Goal: Transaction & Acquisition: Obtain resource

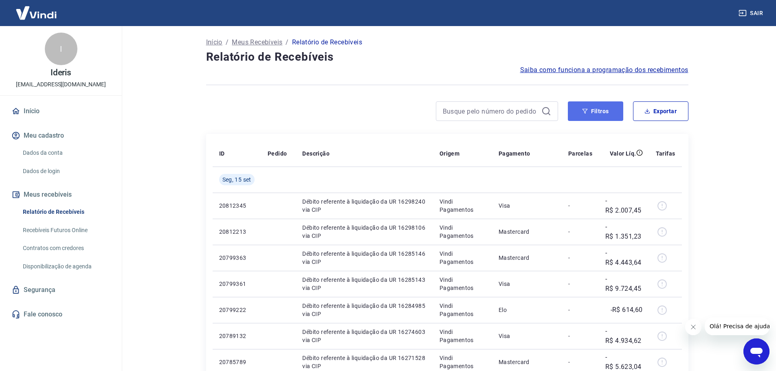
click at [601, 110] on button "Filtros" at bounding box center [594, 111] width 55 height 20
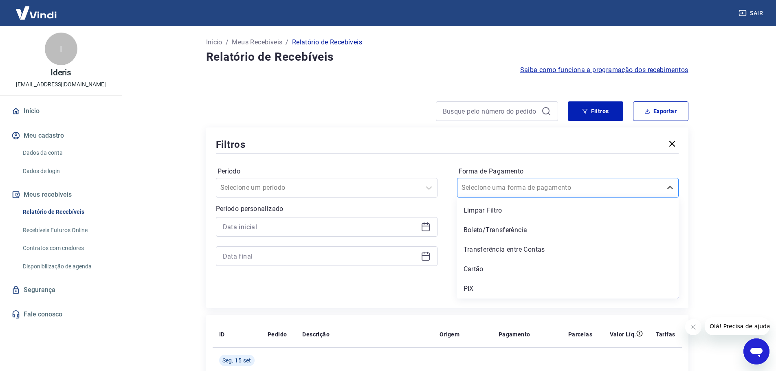
click at [610, 195] on div "Selecione uma forma de pagamento" at bounding box center [559, 187] width 204 height 15
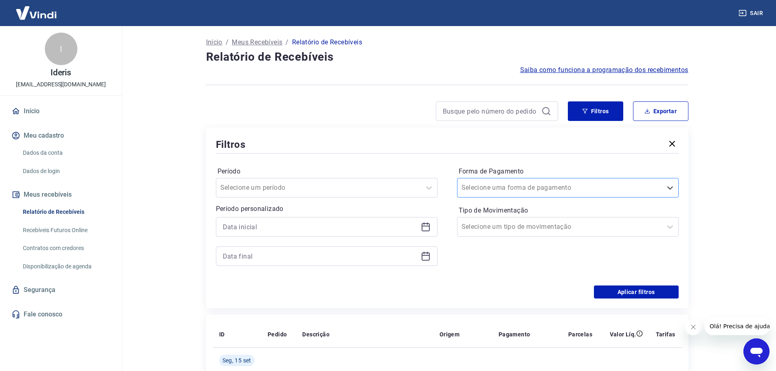
click at [610, 195] on div "Selecione uma forma de pagamento" at bounding box center [559, 187] width 204 height 15
click at [572, 226] on div at bounding box center [559, 226] width 196 height 11
click at [424, 223] on icon at bounding box center [423, 223] width 1 height 2
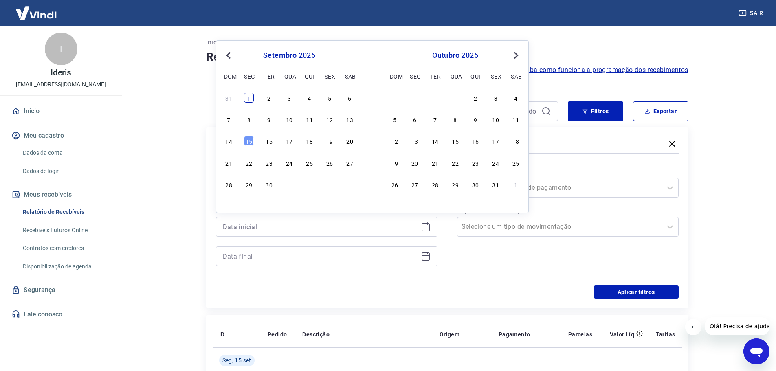
click at [248, 98] on div "1" at bounding box center [249, 98] width 10 height 10
type input "[DATE]"
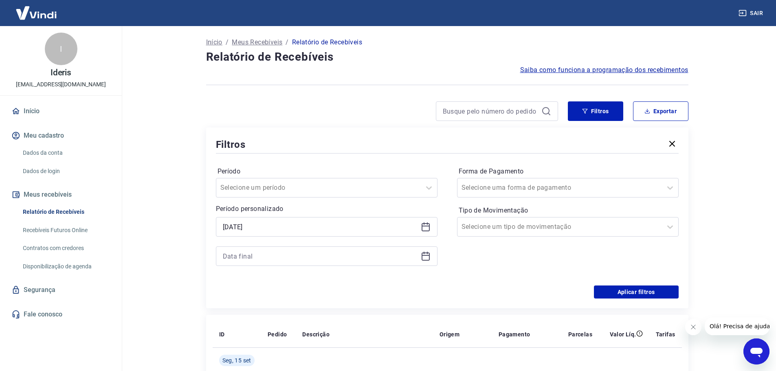
click at [426, 258] on icon at bounding box center [426, 256] width 10 height 10
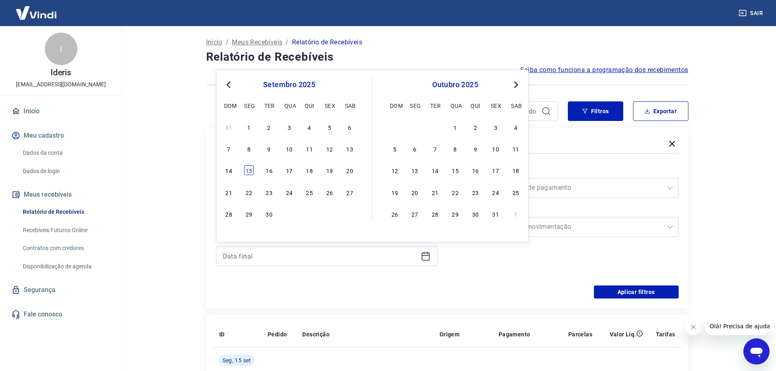
click at [245, 172] on div "15" at bounding box center [249, 170] width 10 height 10
type input "[DATE]"
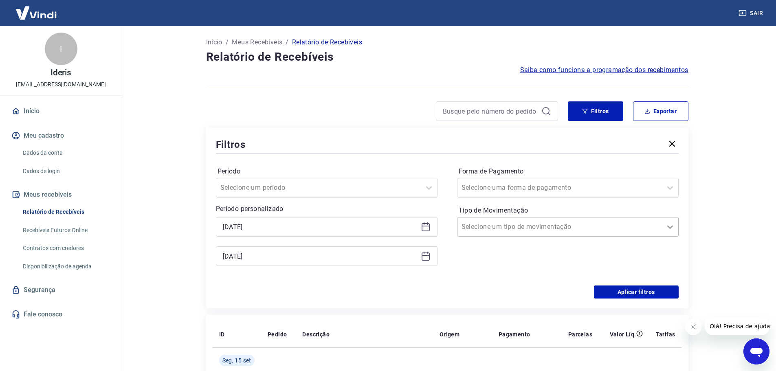
click at [669, 225] on icon at bounding box center [670, 227] width 10 height 10
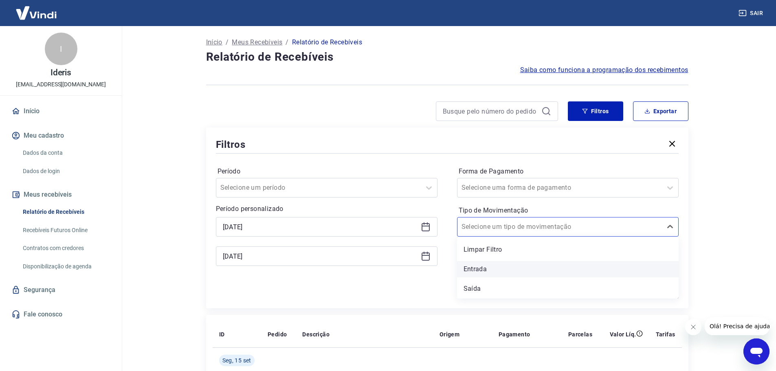
click at [542, 268] on div "Entrada" at bounding box center [567, 269] width 221 height 16
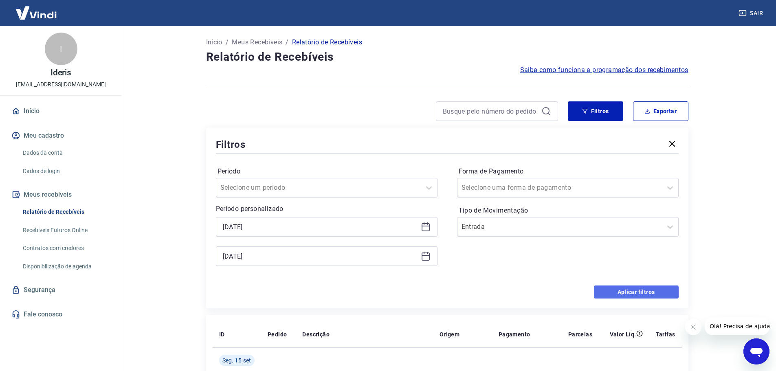
click at [644, 295] on button "Aplicar filtros" at bounding box center [636, 291] width 85 height 13
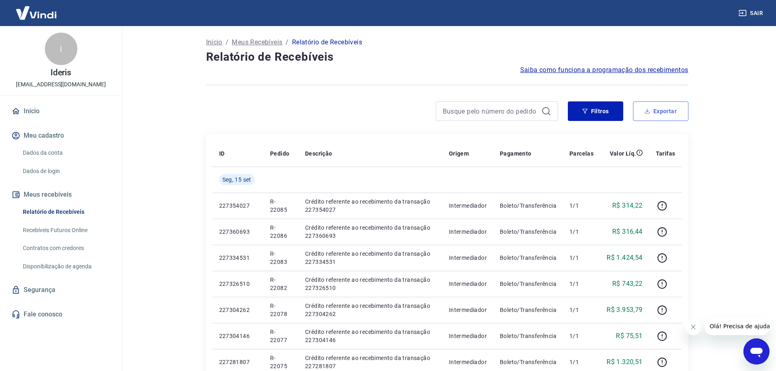
click at [672, 114] on button "Exportar" at bounding box center [660, 111] width 55 height 20
type input "[DATE]"
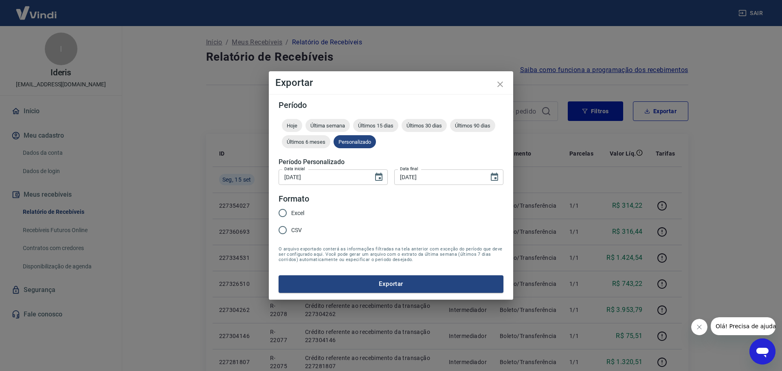
click at [300, 214] on span "Excel" at bounding box center [297, 213] width 13 height 9
click at [291, 214] on input "Excel" at bounding box center [282, 212] width 17 height 17
radio input "true"
click at [362, 280] on button "Exportar" at bounding box center [390, 283] width 225 height 17
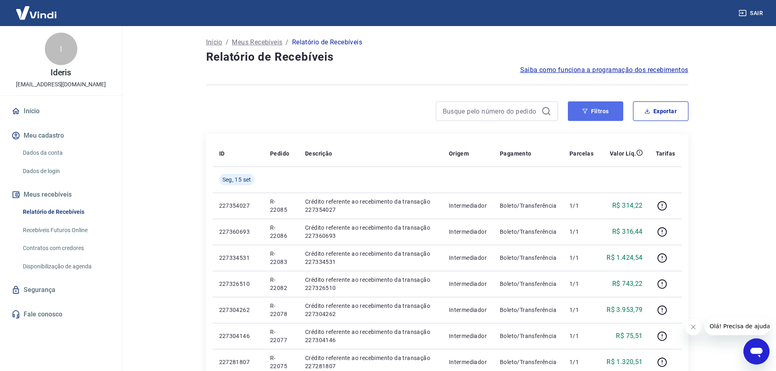
click at [596, 112] on button "Filtros" at bounding box center [594, 111] width 55 height 20
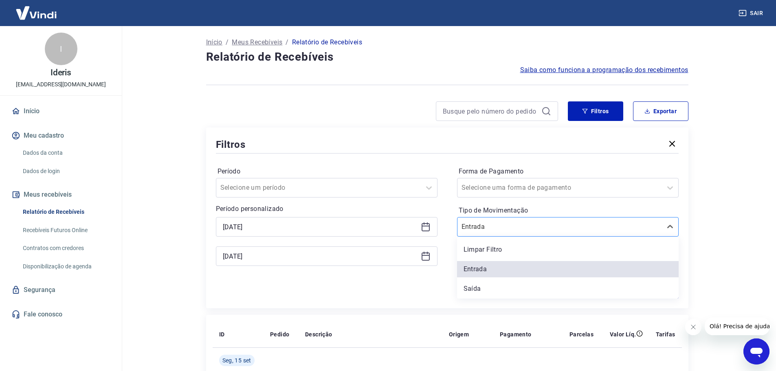
click at [564, 224] on div at bounding box center [559, 226] width 196 height 11
click at [505, 291] on div "Saída" at bounding box center [567, 288] width 221 height 16
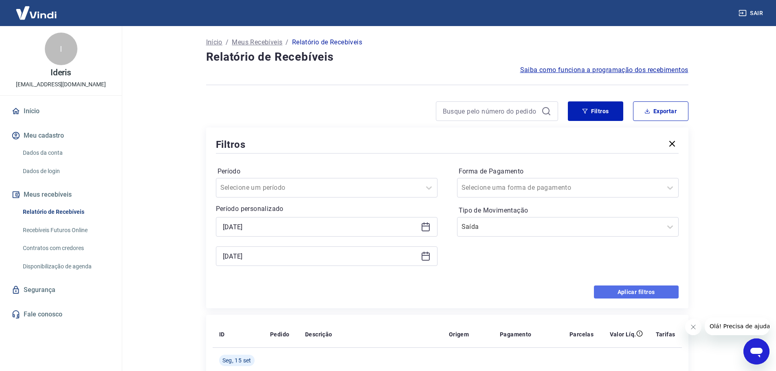
click at [651, 290] on button "Aplicar filtros" at bounding box center [636, 291] width 85 height 13
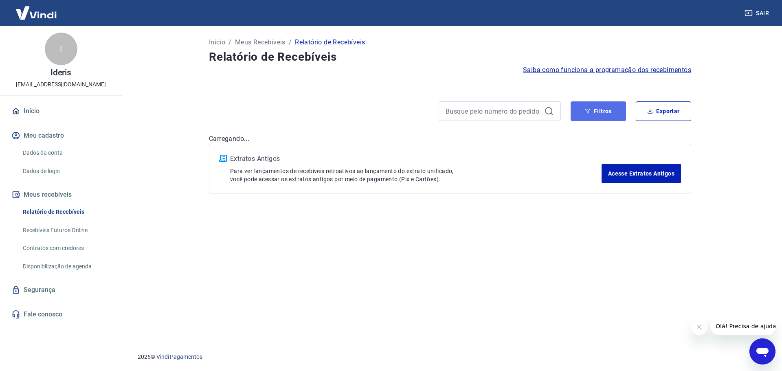
click at [619, 113] on button "Filtros" at bounding box center [597, 111] width 55 height 20
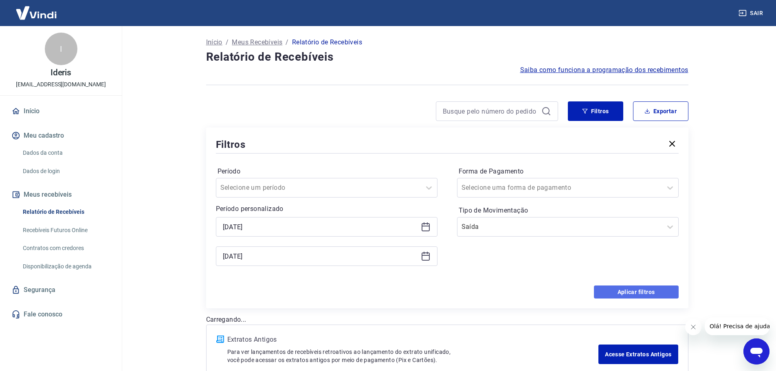
click at [644, 294] on button "Aplicar filtros" at bounding box center [636, 291] width 85 height 13
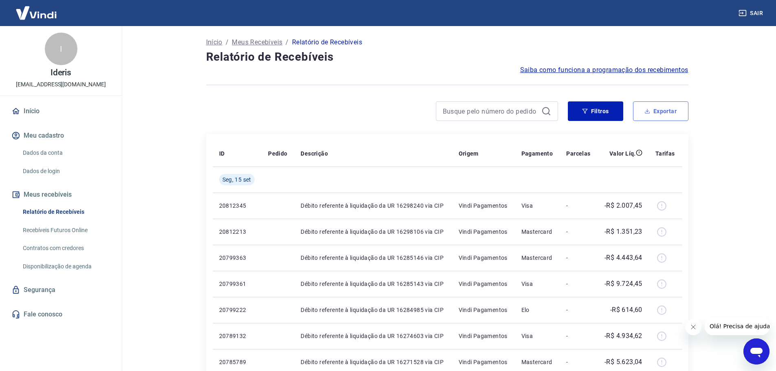
click at [666, 107] on button "Exportar" at bounding box center [660, 111] width 55 height 20
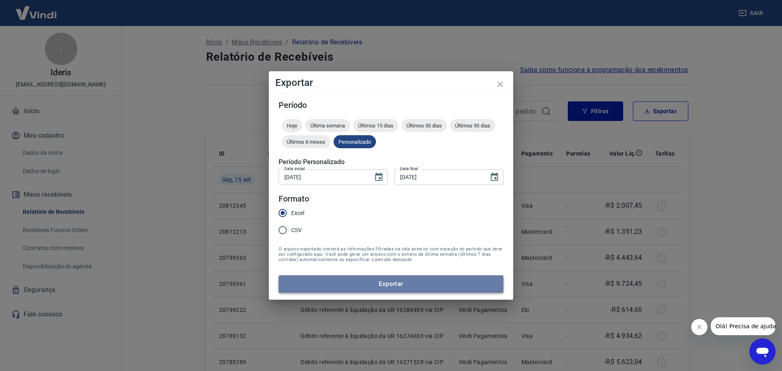
click at [416, 285] on button "Exportar" at bounding box center [390, 283] width 225 height 17
